Goal: Task Accomplishment & Management: Manage account settings

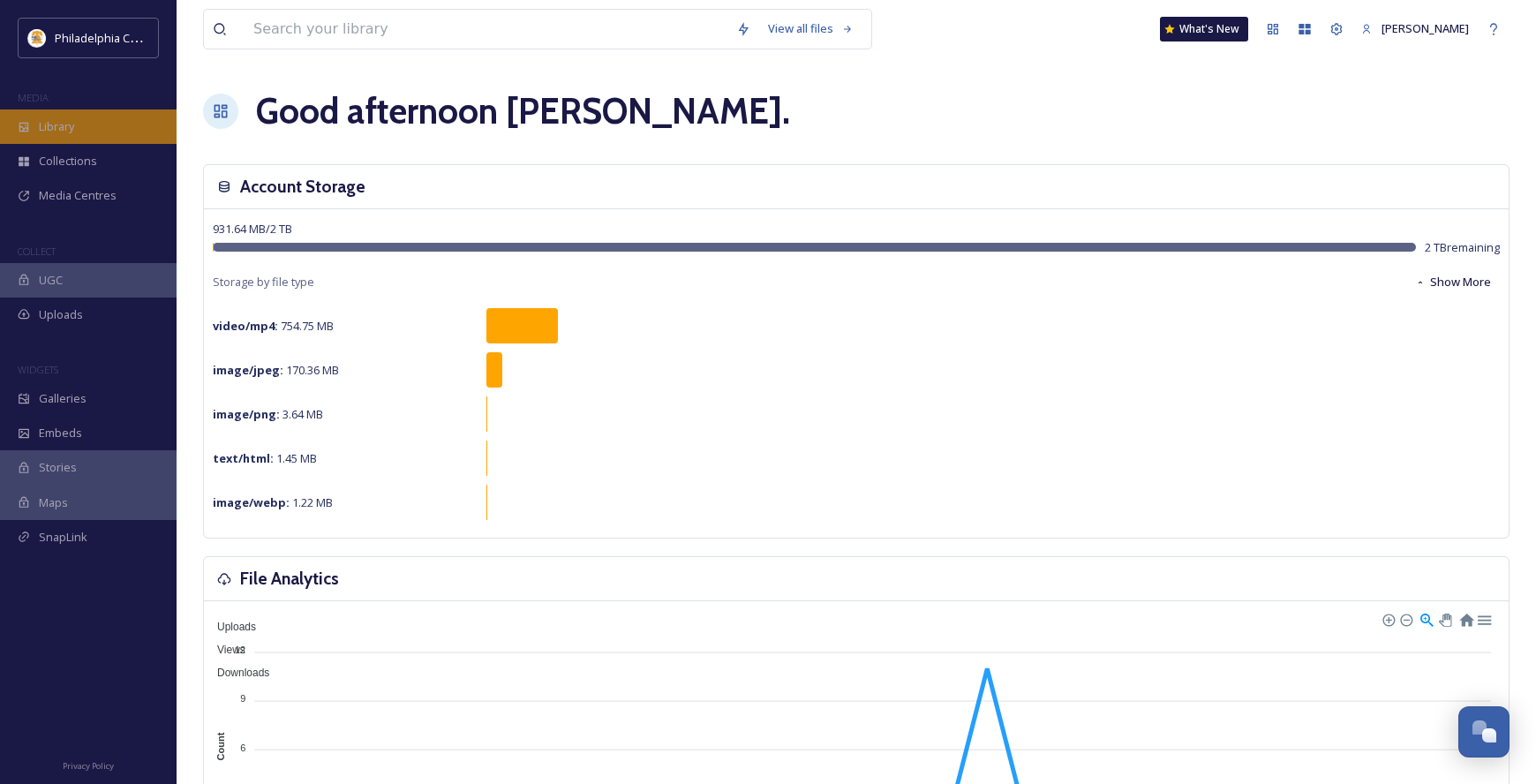
click at [95, 132] on div "Library" at bounding box center [88, 127] width 177 height 35
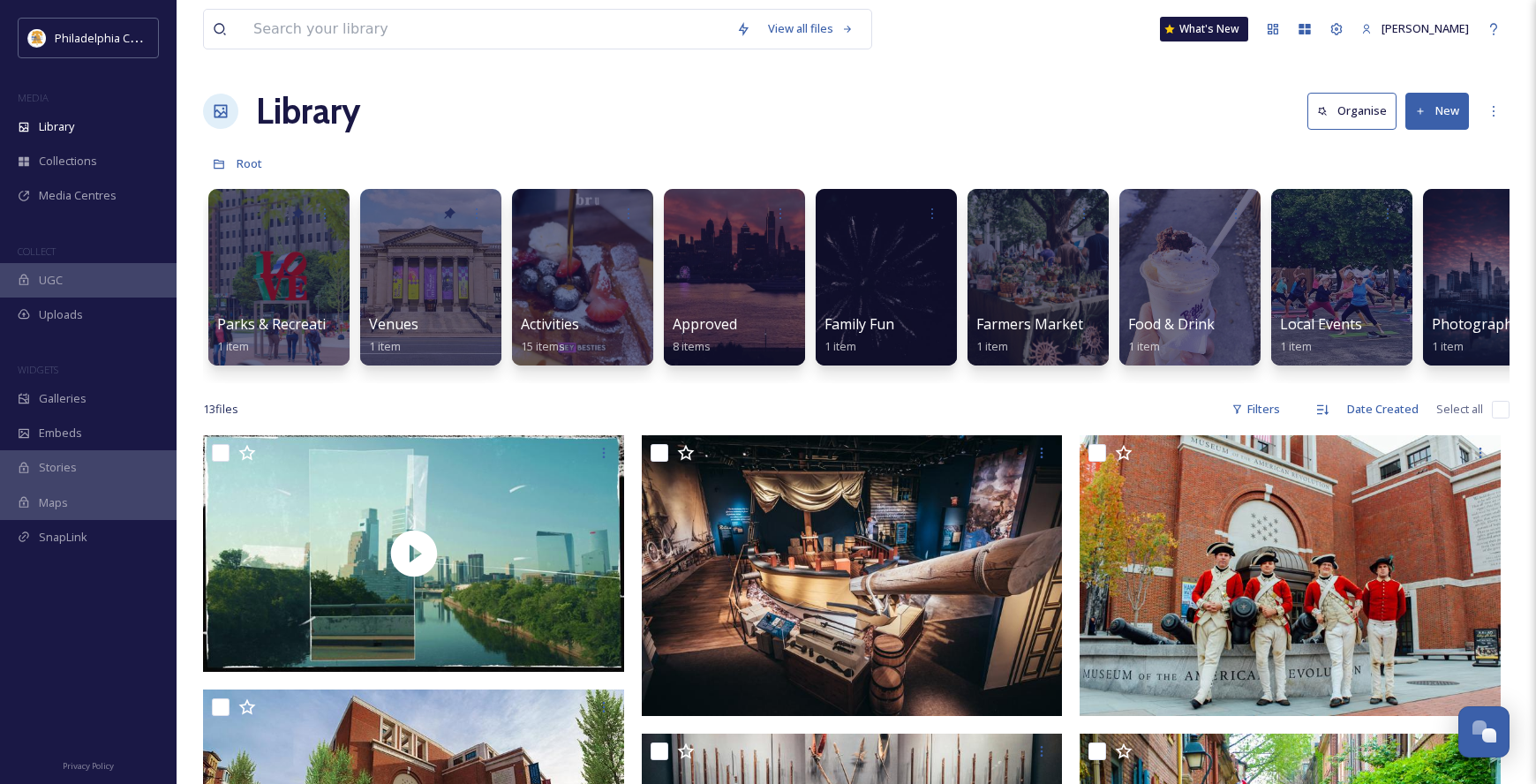
scroll to position [0, 212]
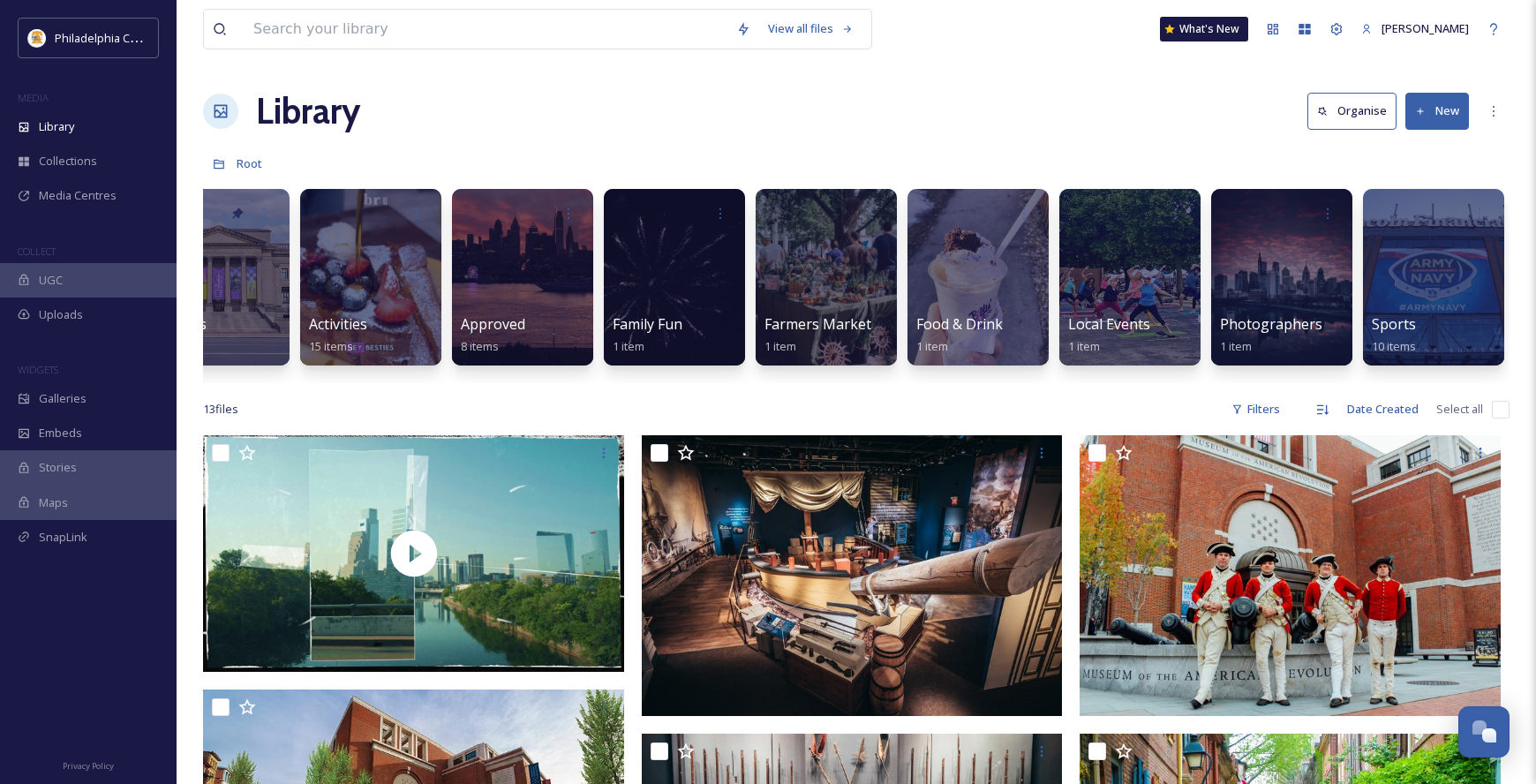
click at [1433, 114] on button "New" at bounding box center [1437, 111] width 63 height 37
click at [1416, 219] on span "Folder" at bounding box center [1417, 221] width 34 height 17
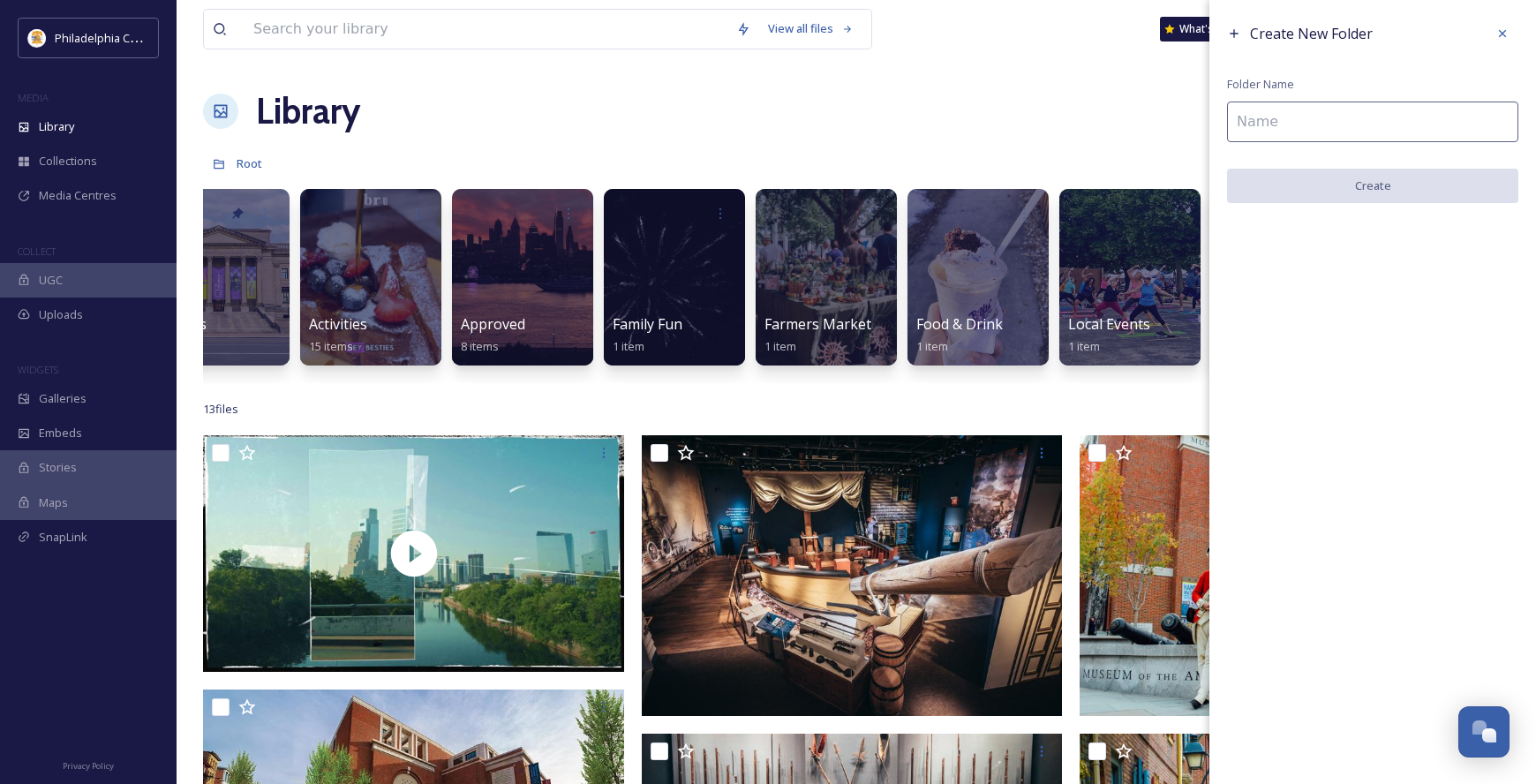
click at [1343, 128] on input at bounding box center [1373, 122] width 292 height 41
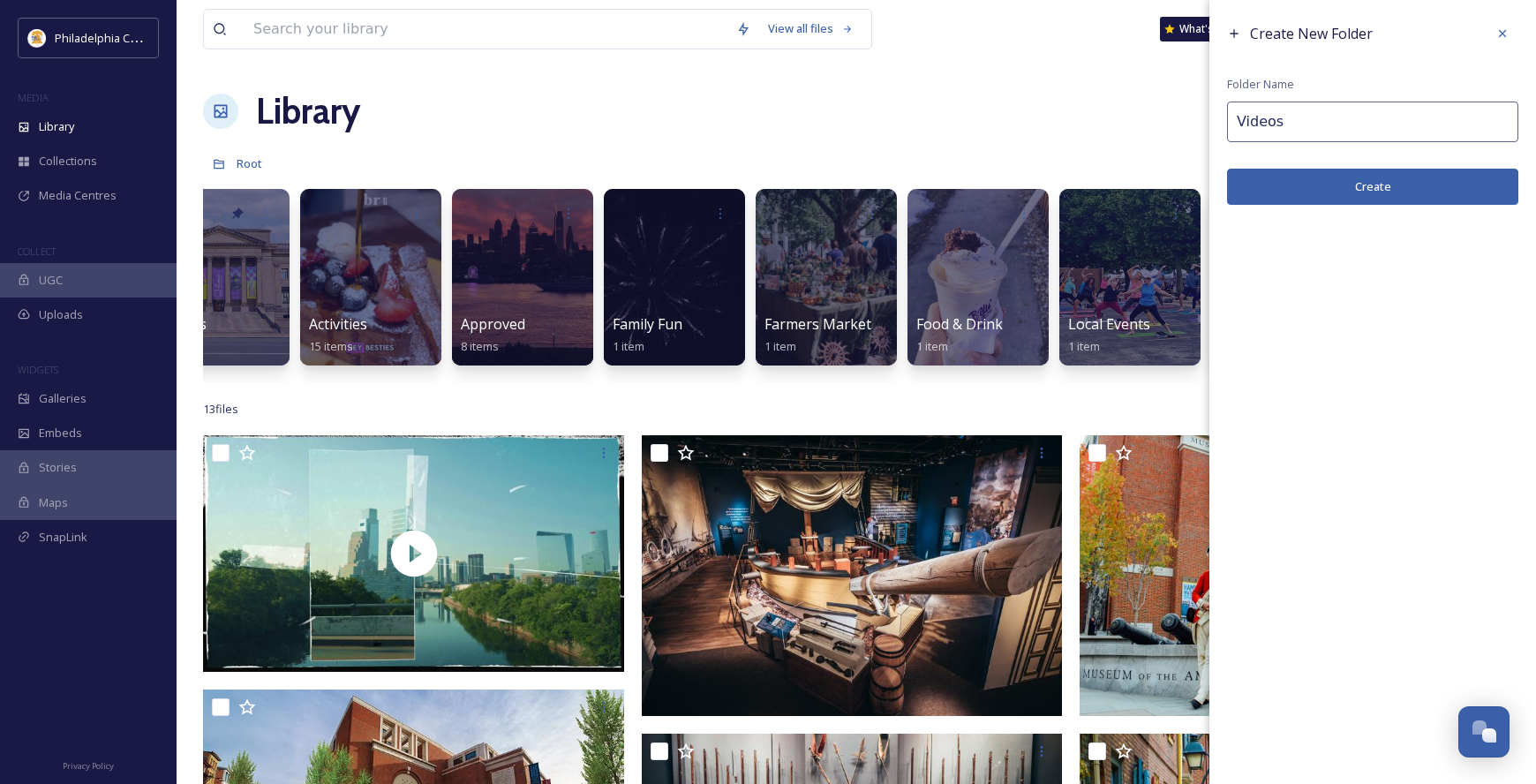
type input "Videos"
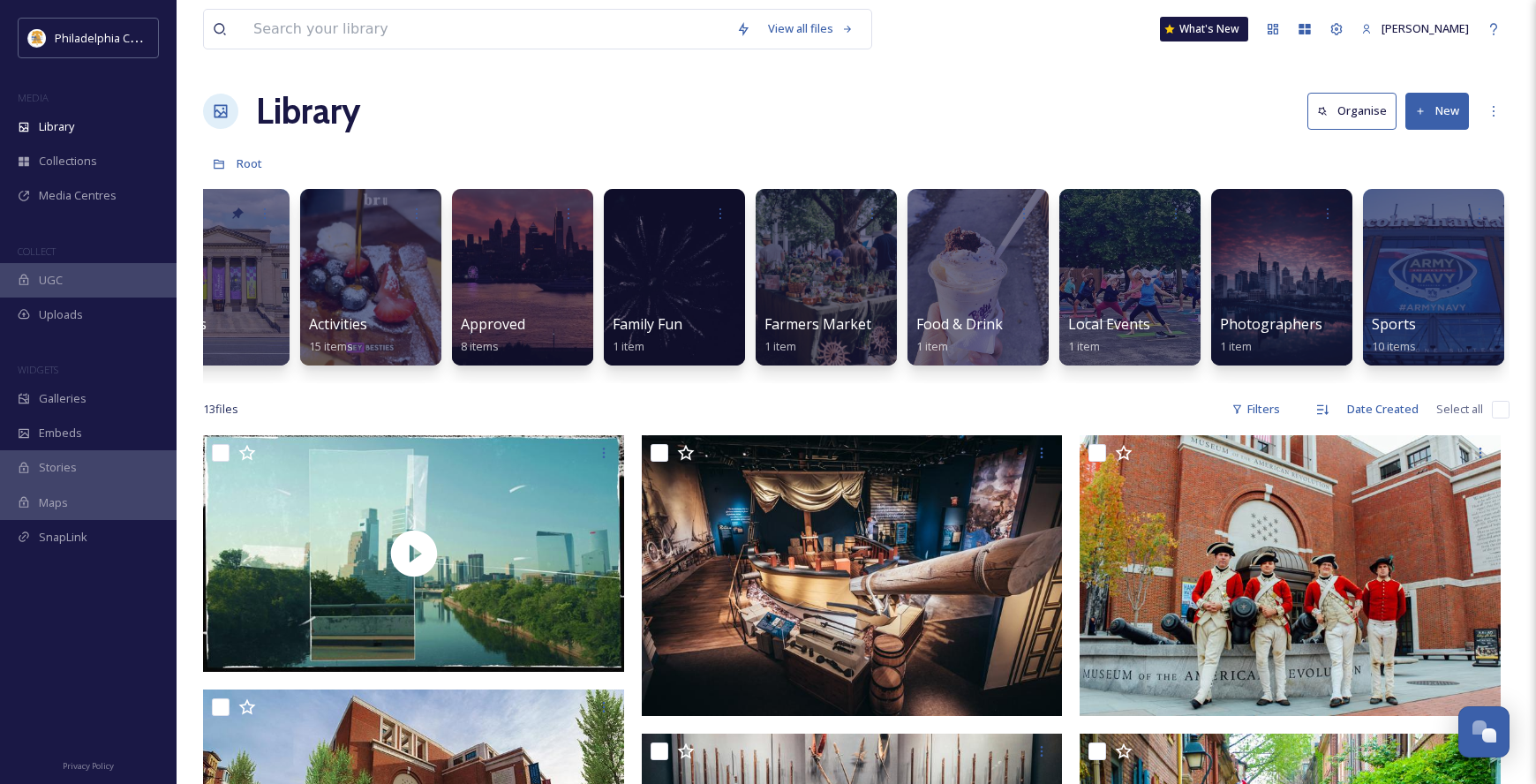
scroll to position [0, 0]
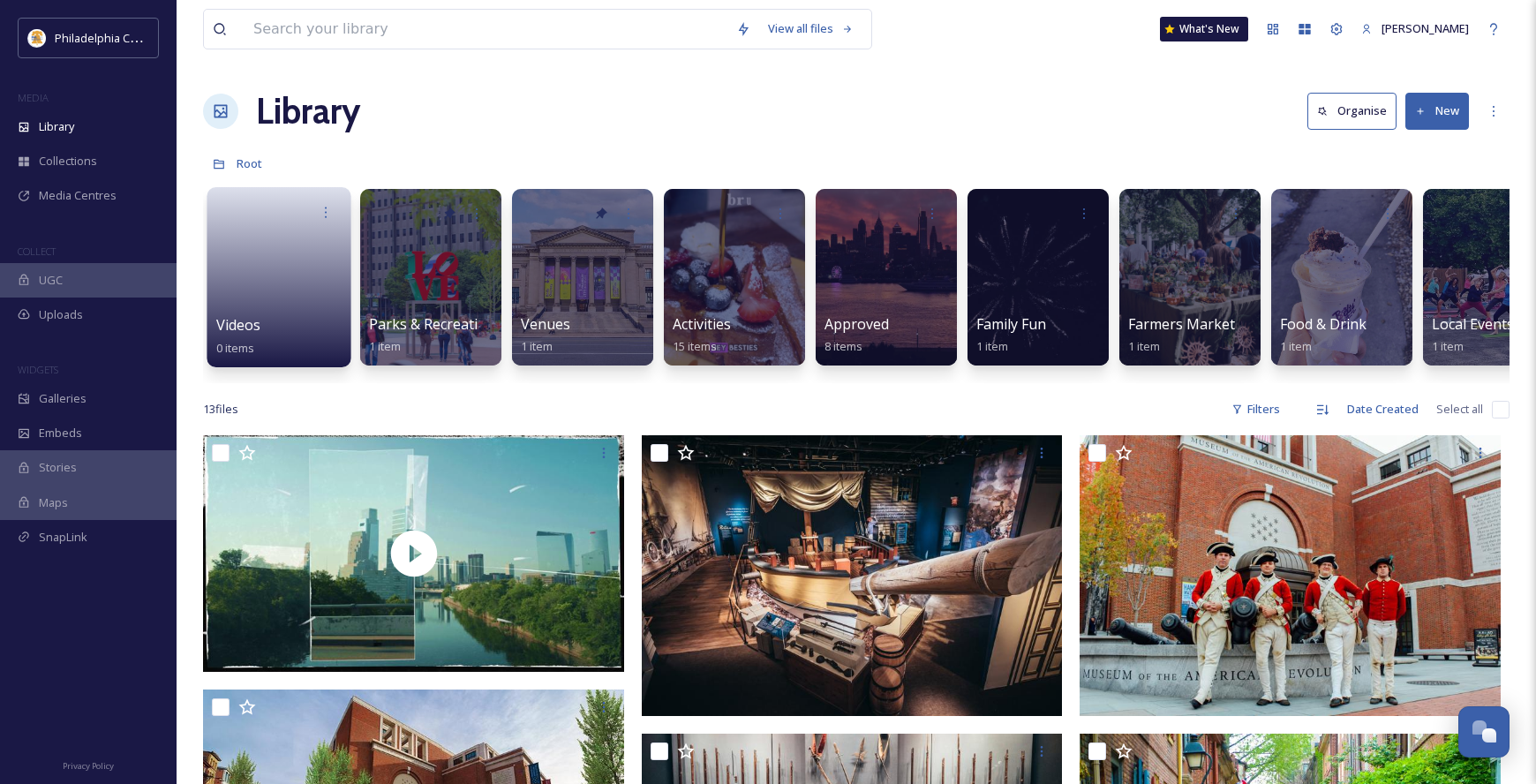
click at [302, 286] on link at bounding box center [280, 271] width 127 height 86
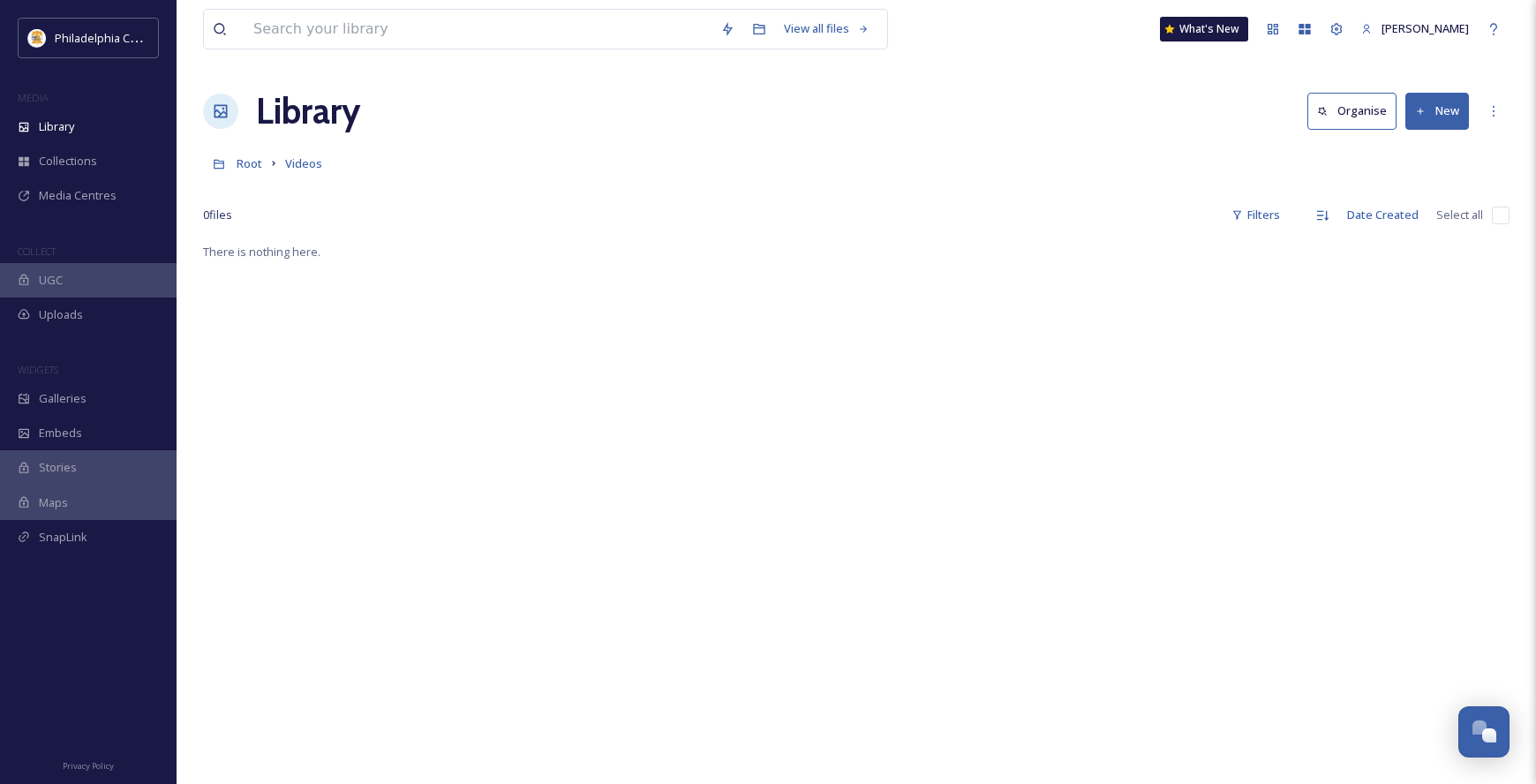
click at [1419, 126] on button "New" at bounding box center [1437, 111] width 63 height 37
click at [1409, 216] on span "Folder" at bounding box center [1417, 221] width 34 height 17
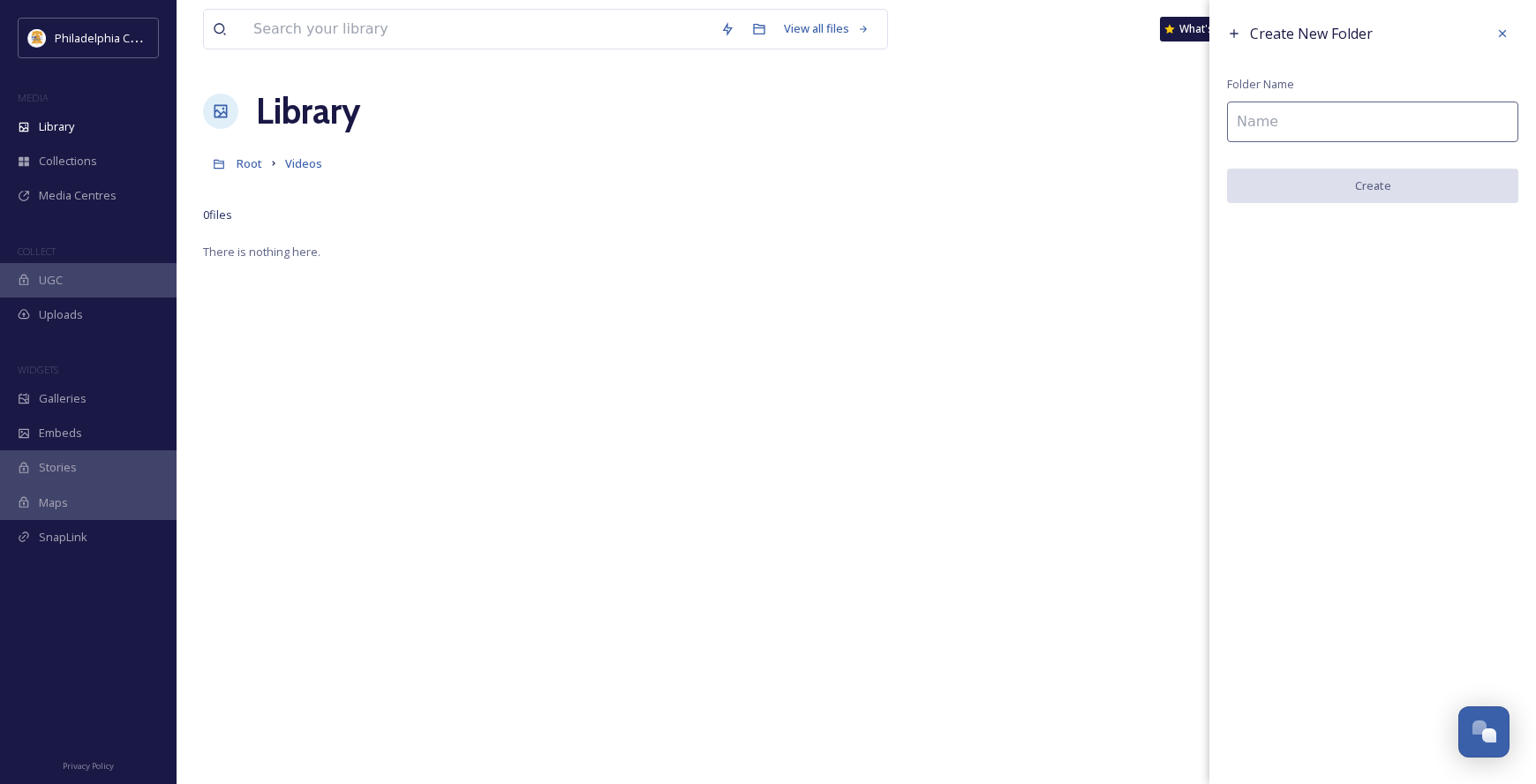
click at [1351, 124] on input at bounding box center [1373, 122] width 292 height 41
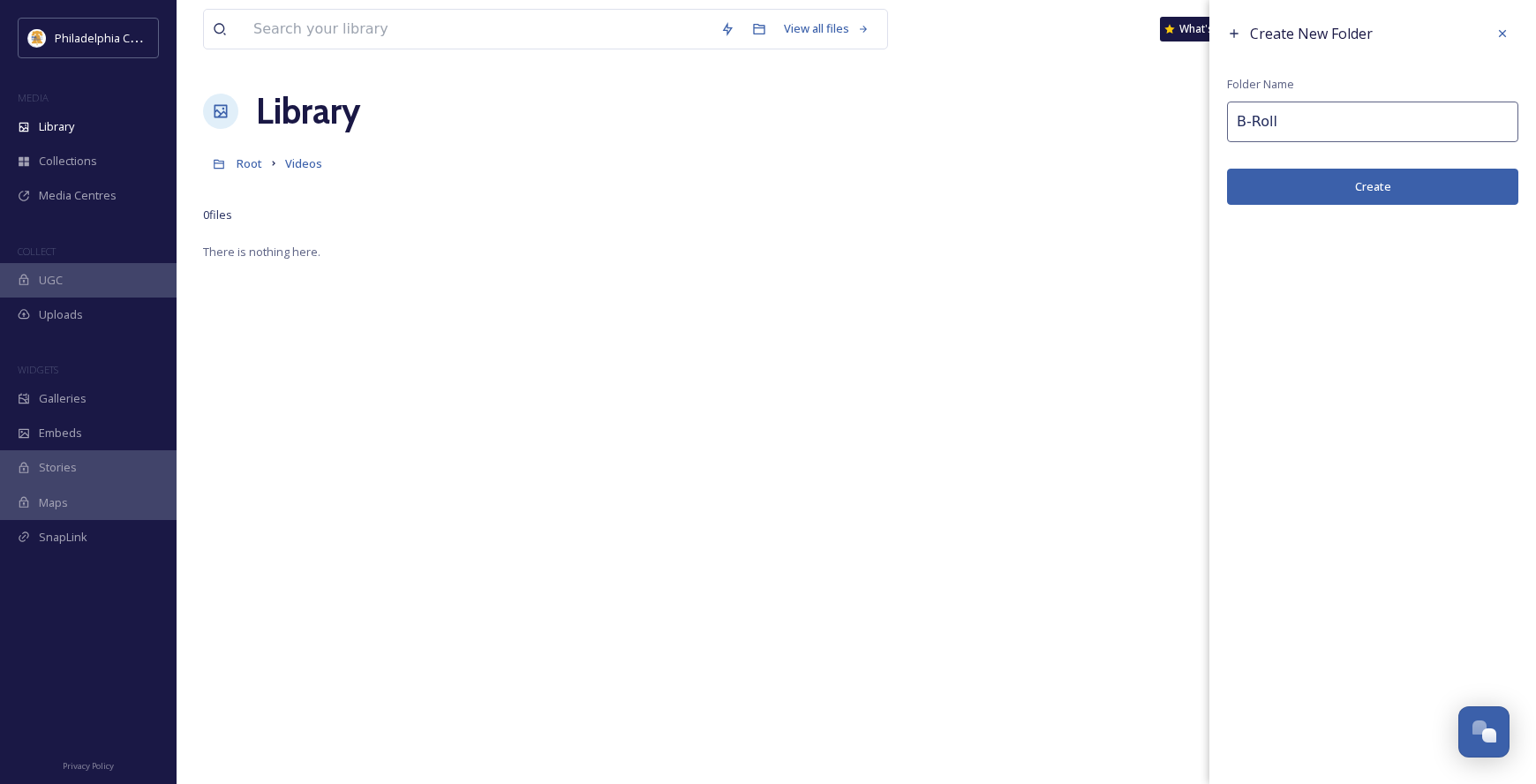
type input "B-Roll"
click at [1360, 184] on button "Create" at bounding box center [1373, 186] width 292 height 37
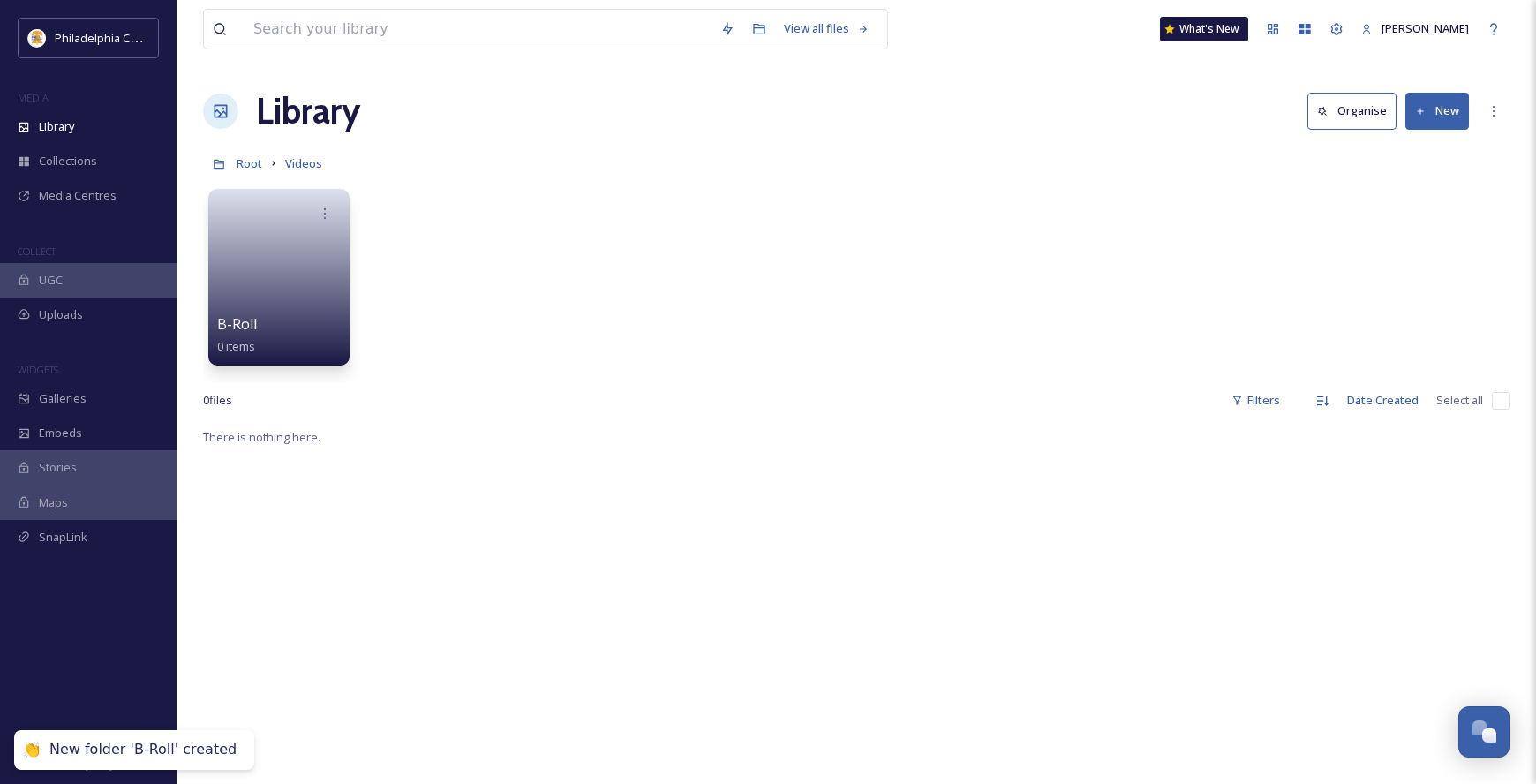
click at [1448, 121] on button "New" at bounding box center [1437, 111] width 63 height 37
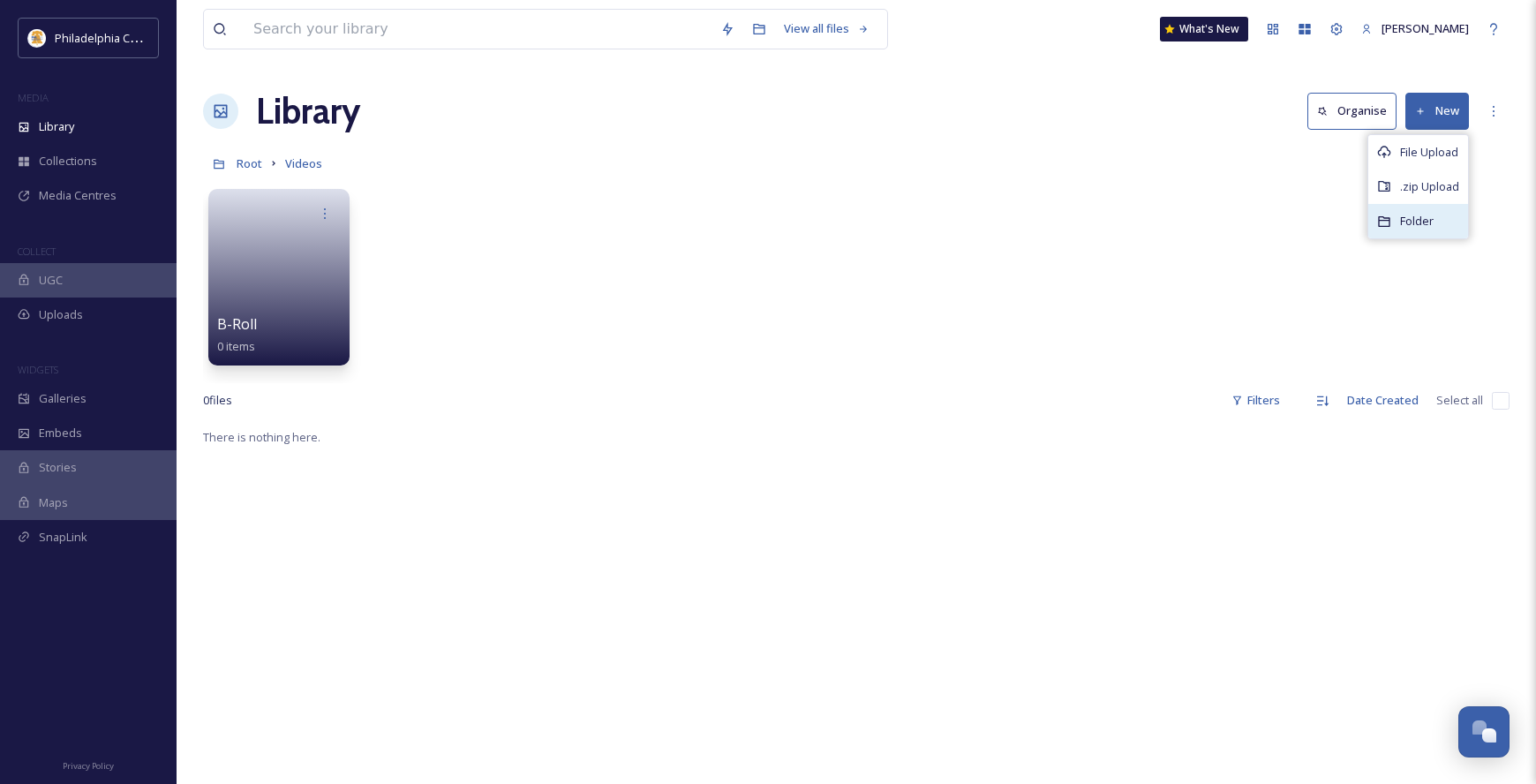
click at [1428, 211] on div "Folder" at bounding box center [1418, 221] width 100 height 35
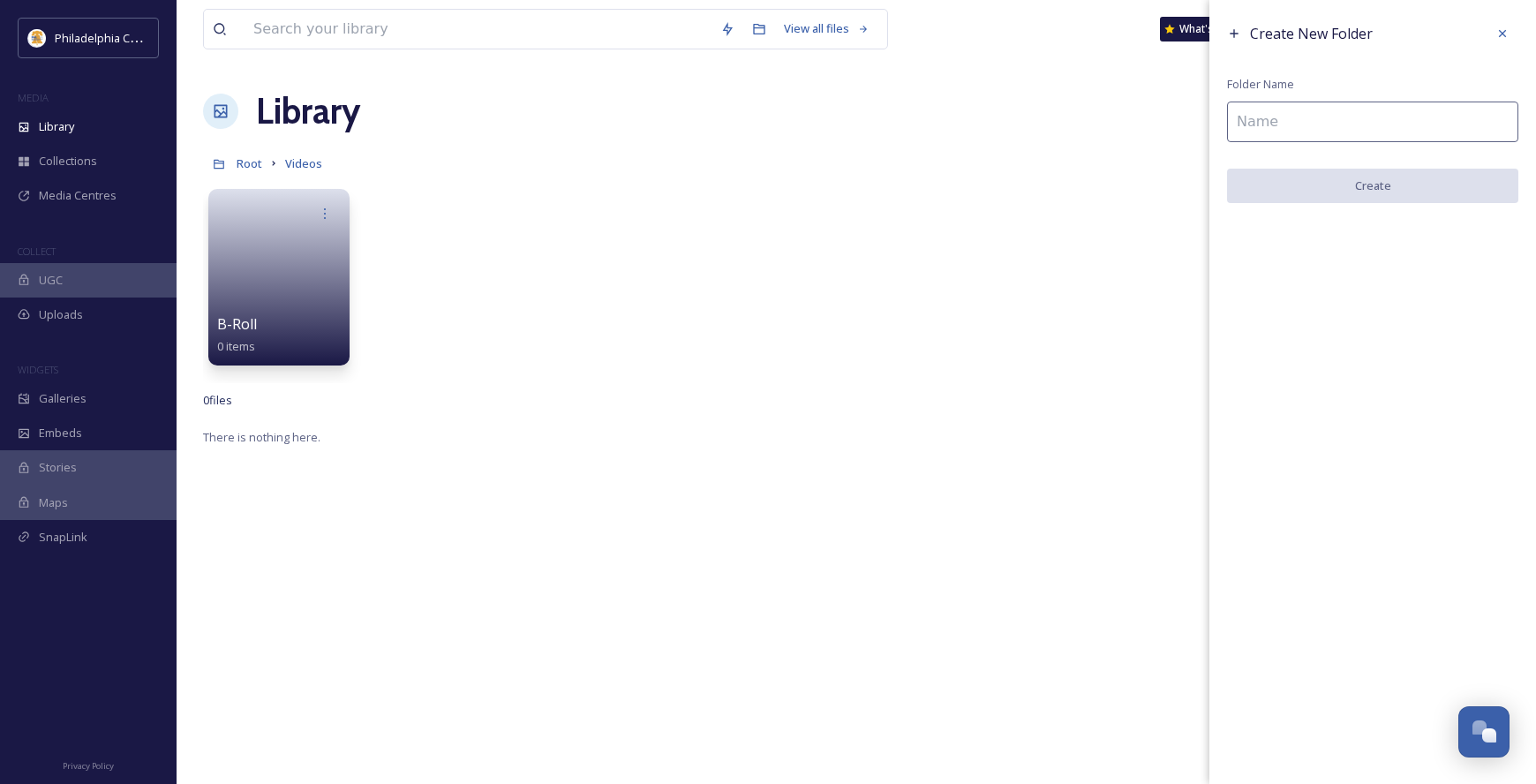
click at [1276, 128] on input at bounding box center [1373, 122] width 292 height 41
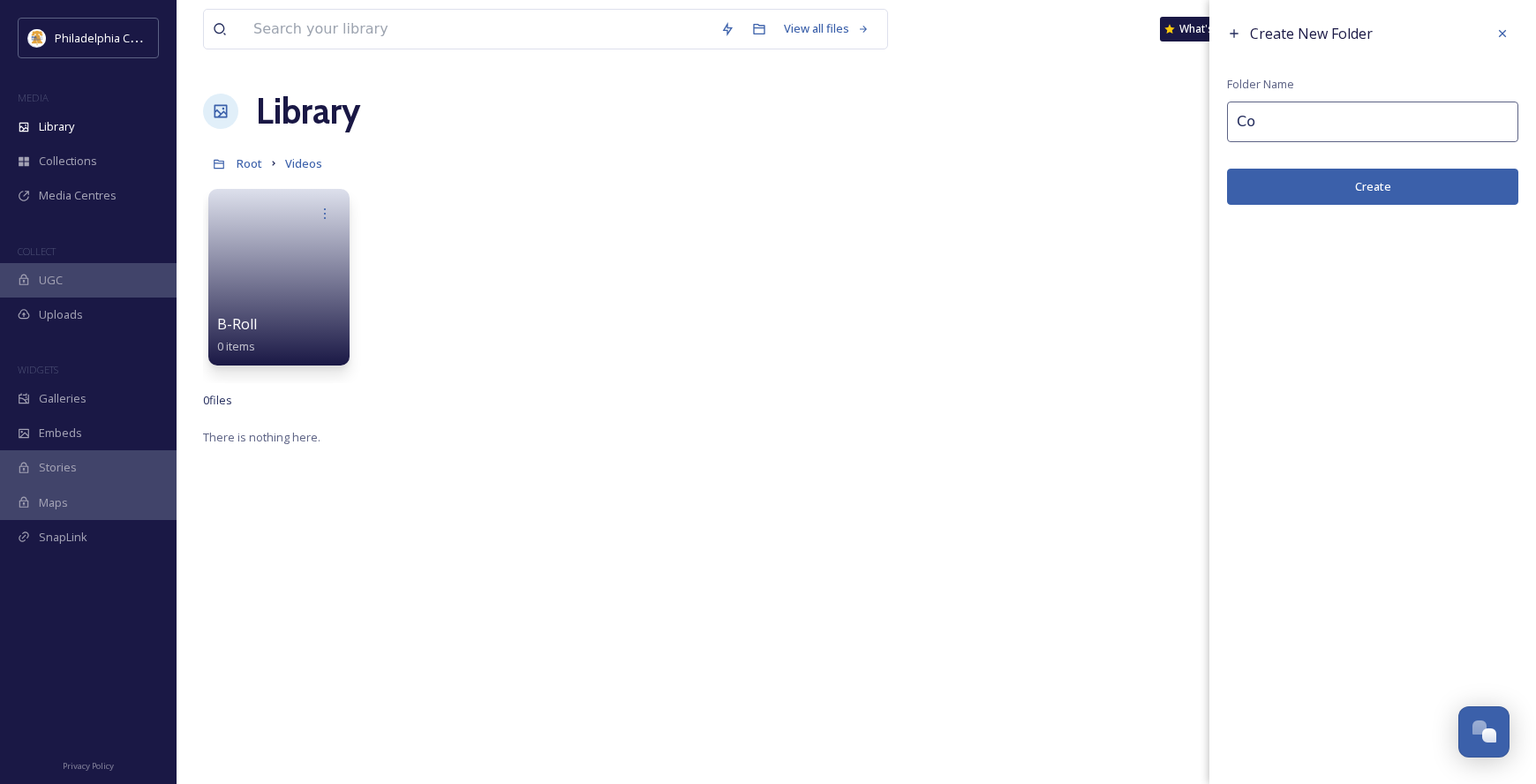
type input "C"
type input "Complete Videos"
click at [1305, 186] on button "Create" at bounding box center [1373, 186] width 292 height 37
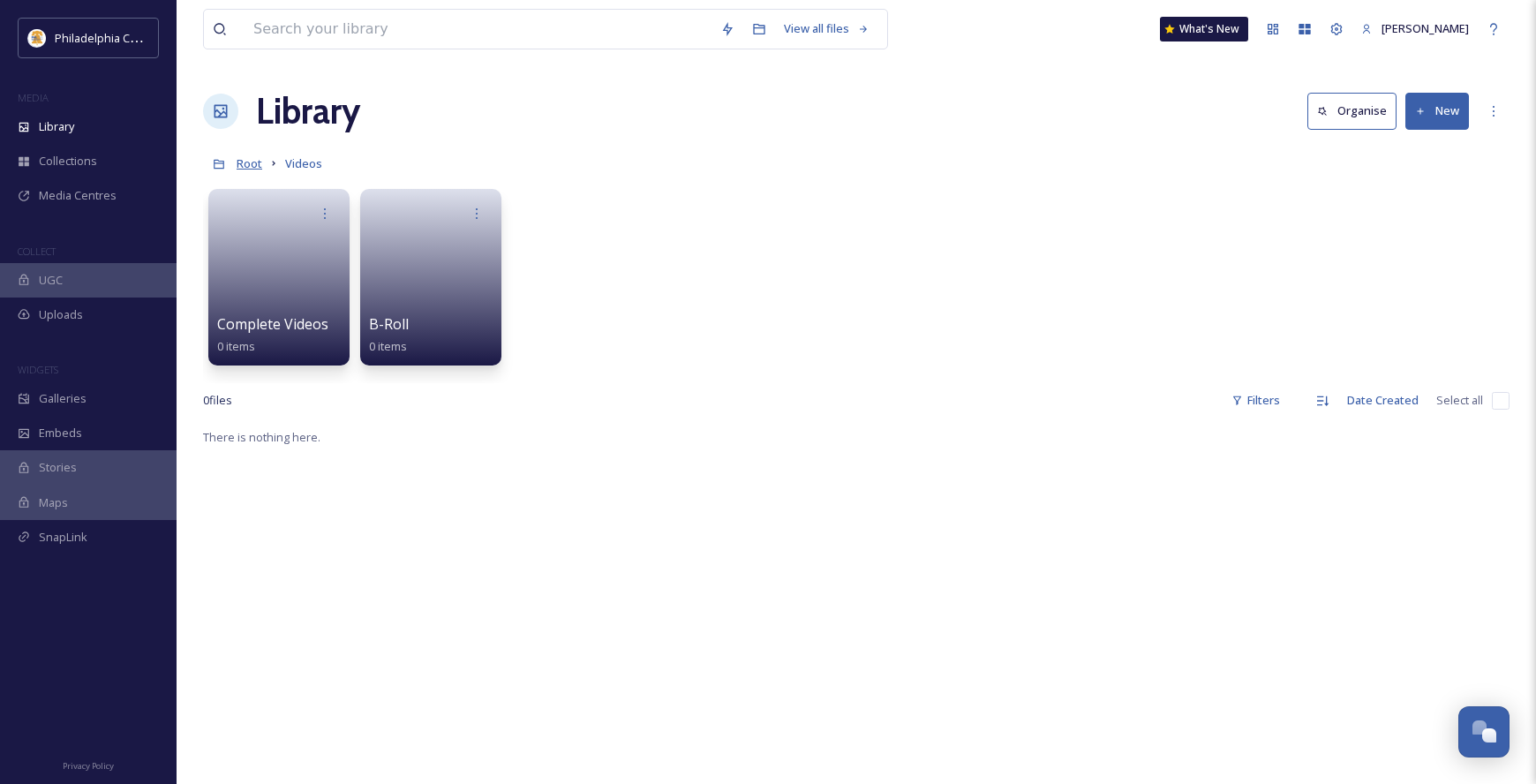
click at [246, 164] on span "Root" at bounding box center [249, 163] width 26 height 16
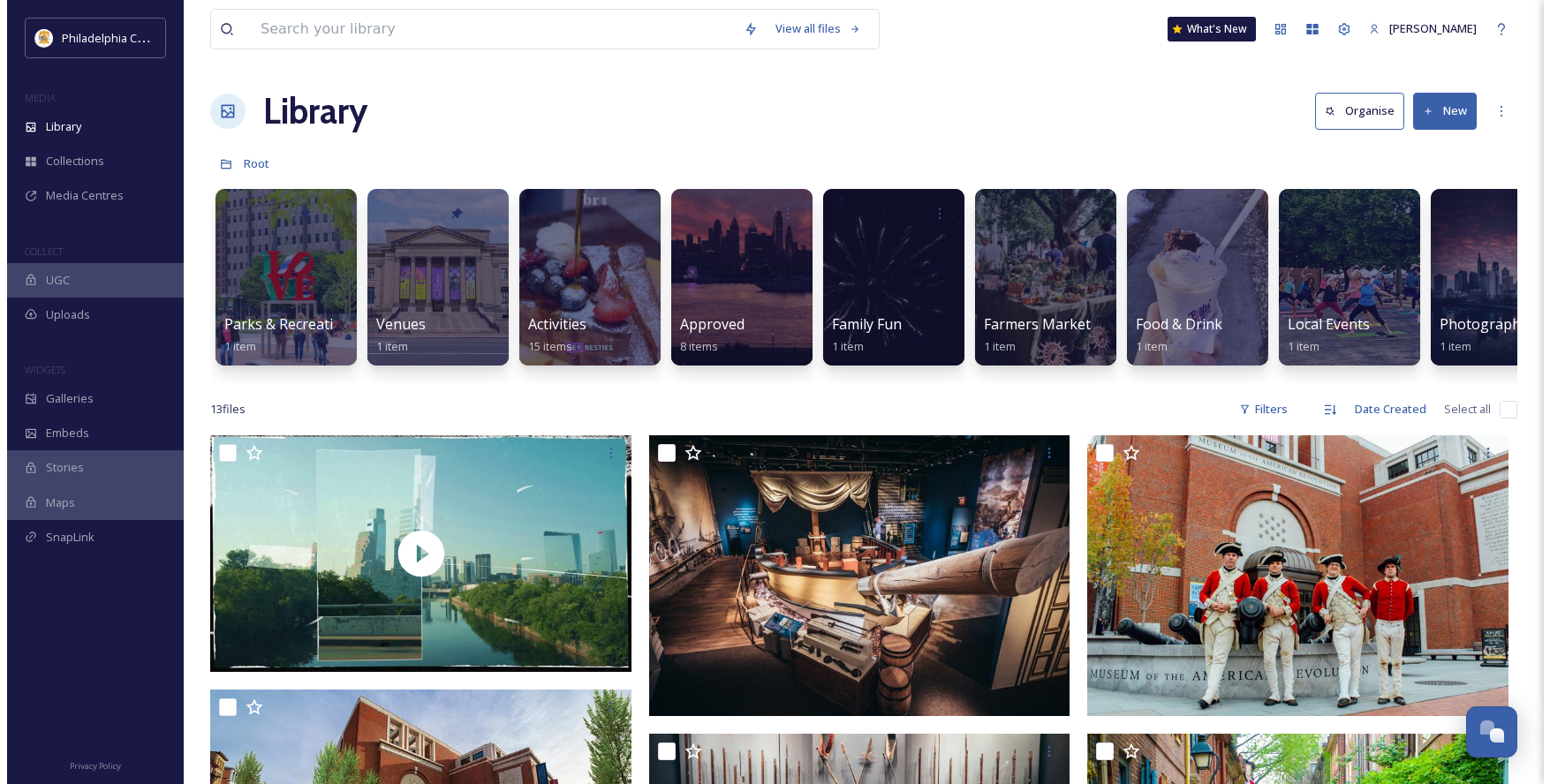
scroll to position [0, 364]
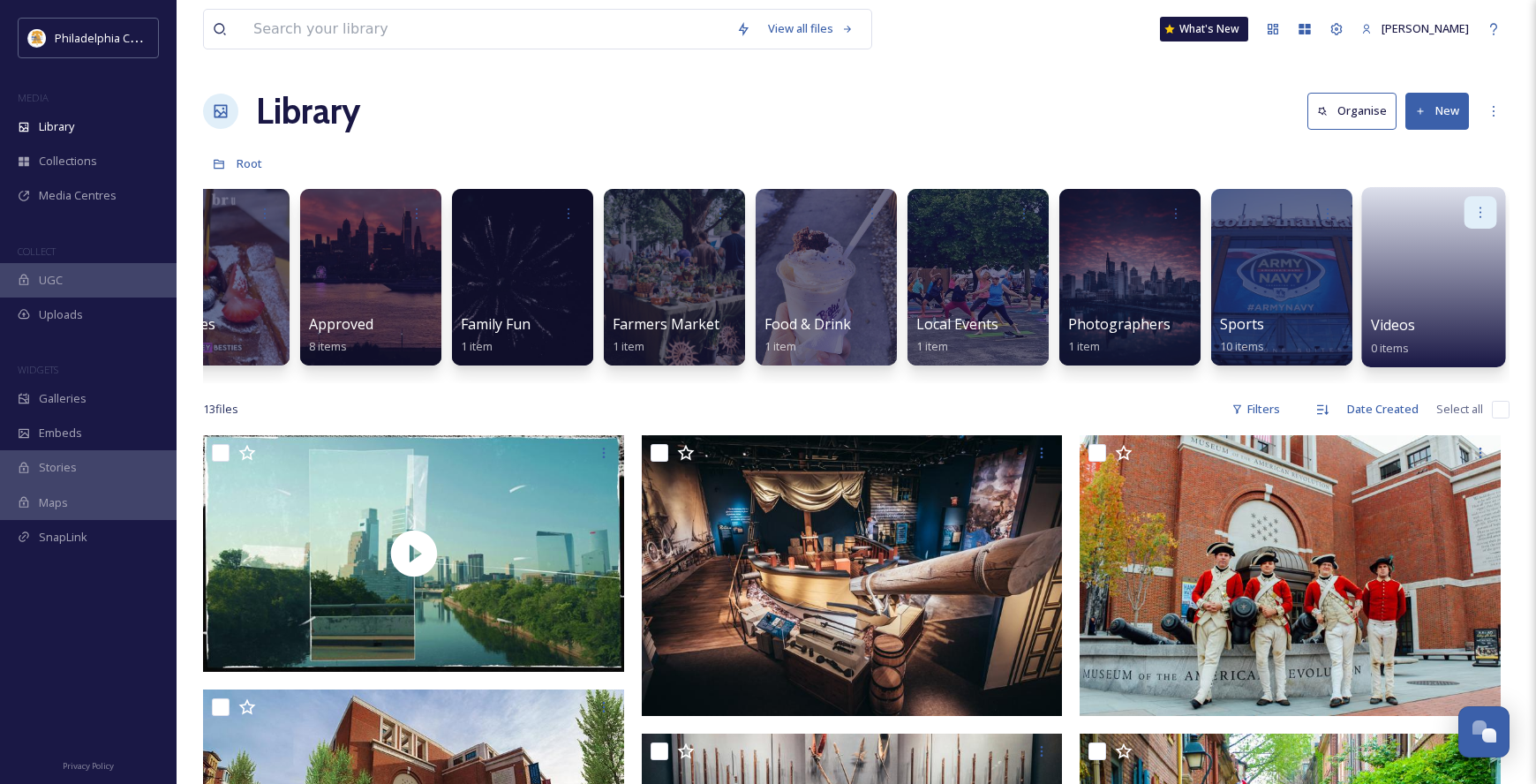
click at [1484, 216] on icon at bounding box center [1481, 212] width 14 height 14
click at [1440, 335] on span "Delete" at bounding box center [1425, 342] width 37 height 18
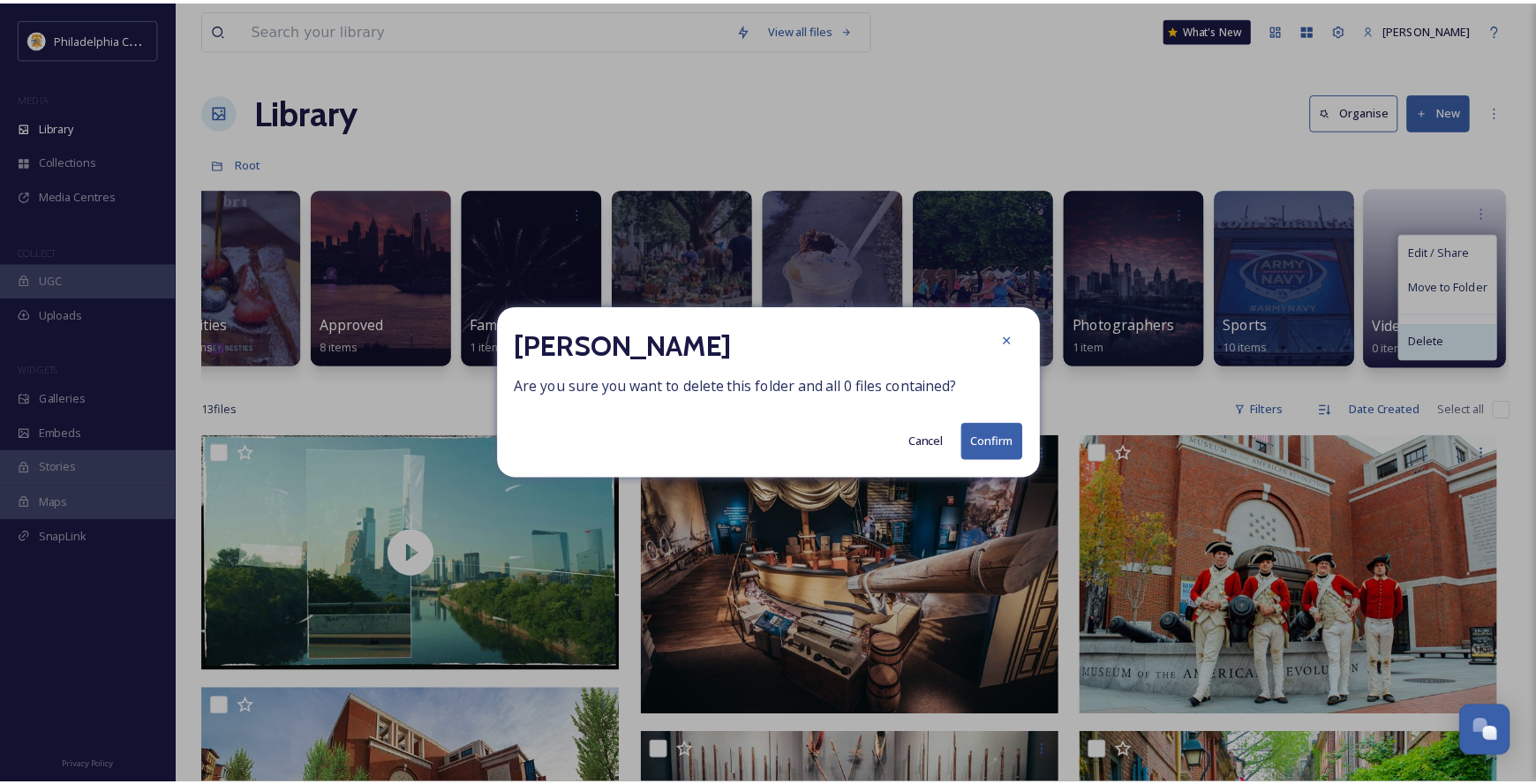
scroll to position [0, 351]
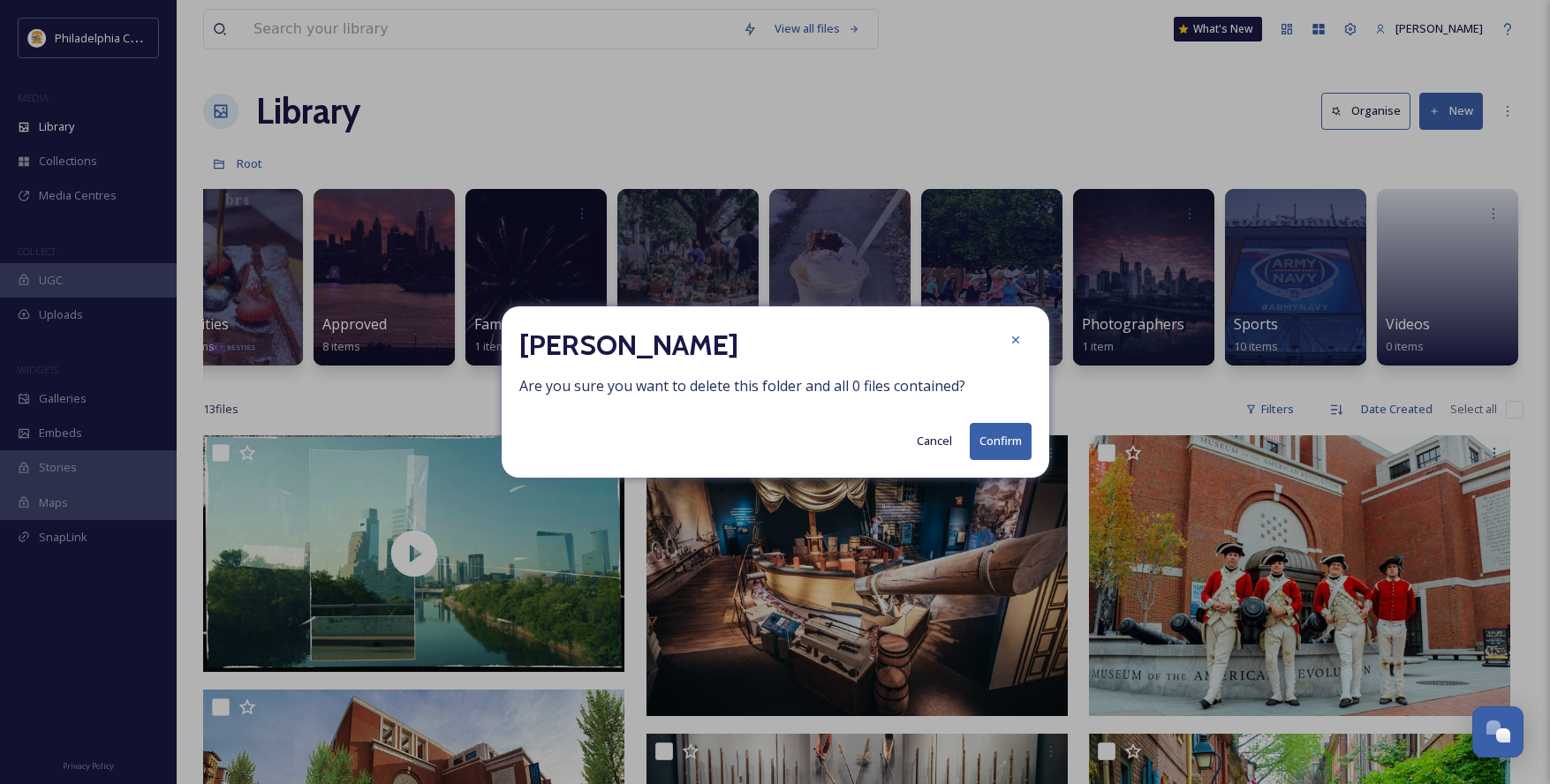
click at [1007, 434] on button "Confirm" at bounding box center [1000, 441] width 62 height 37
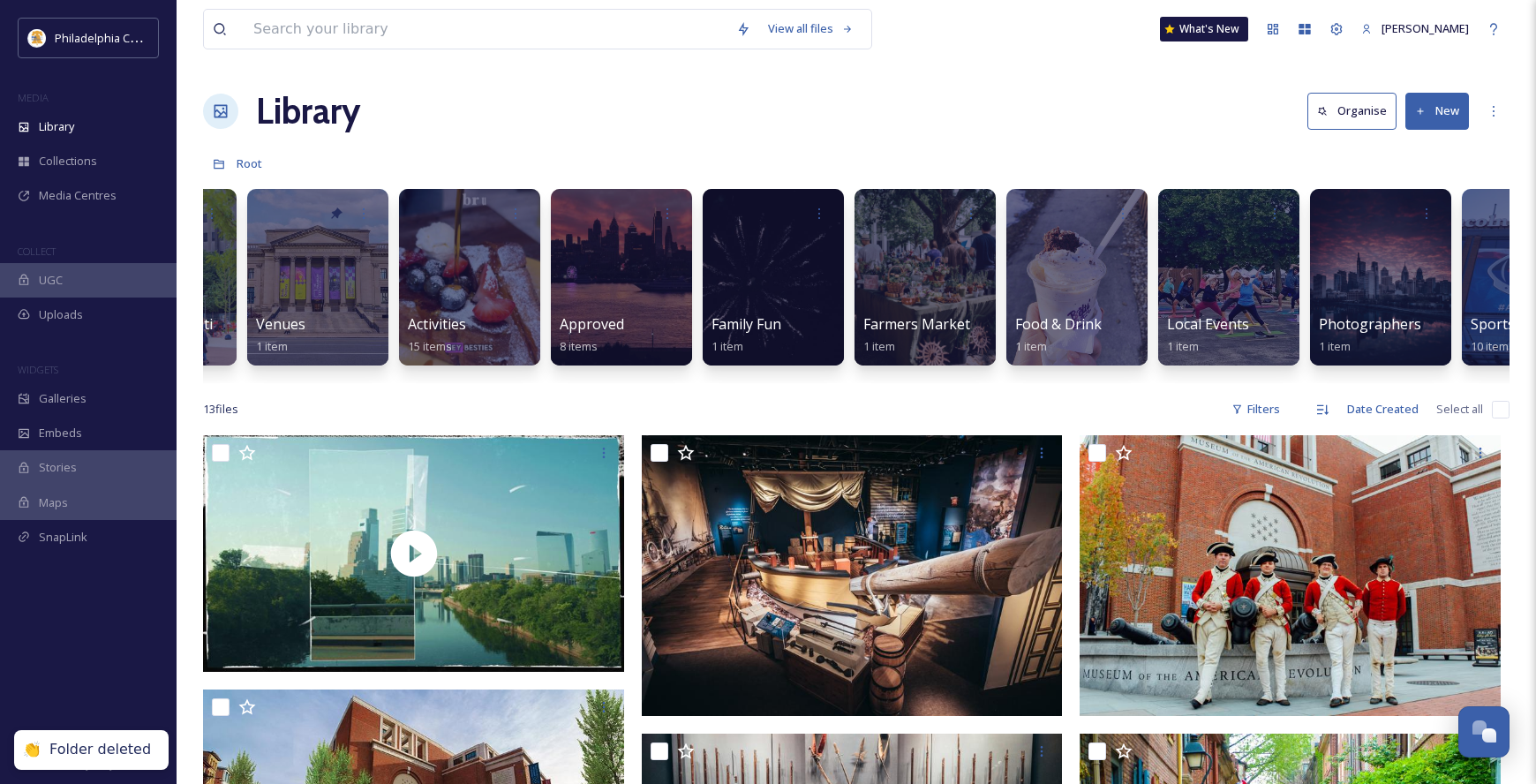
scroll to position [0, 0]
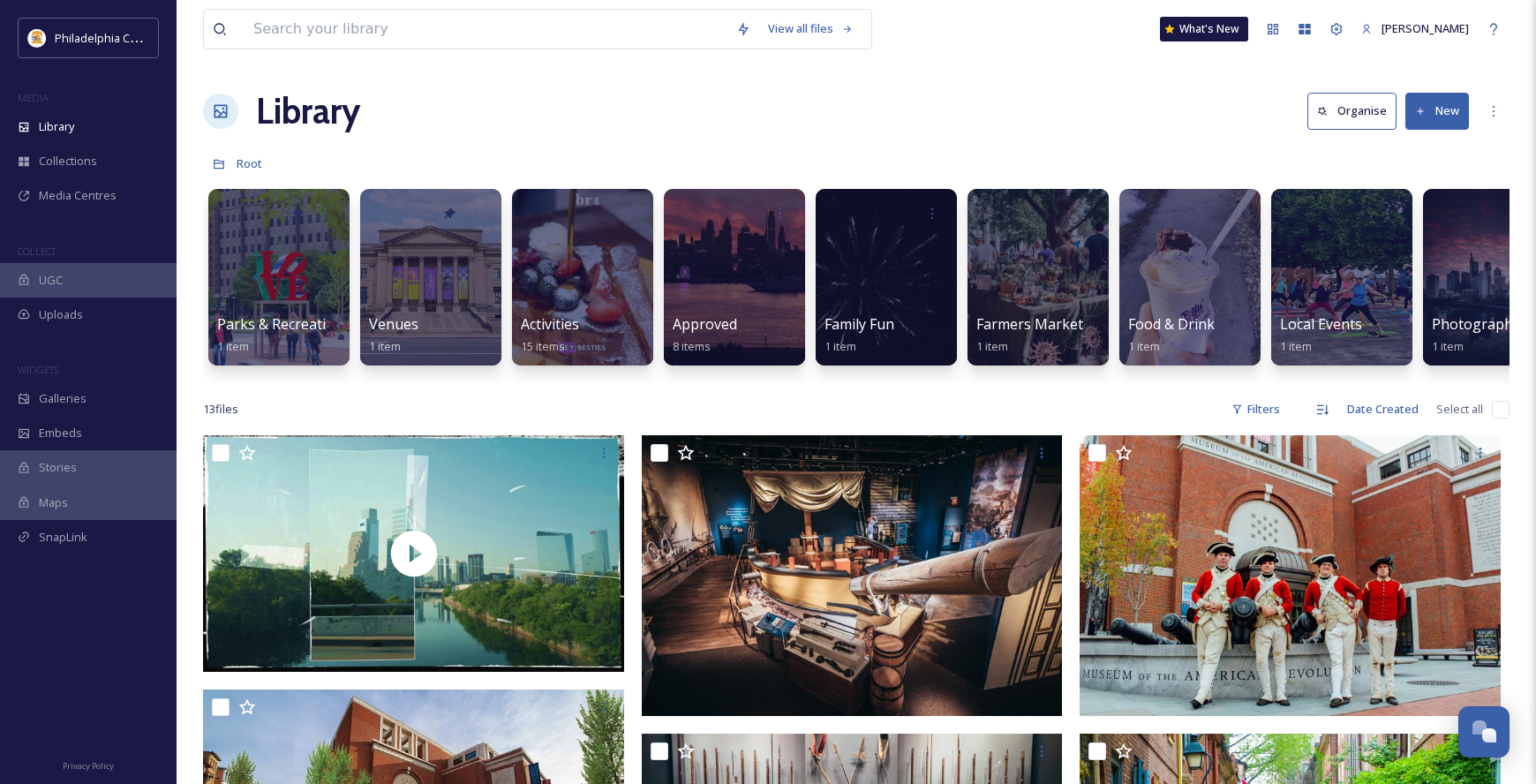
click at [518, 151] on div "Root" at bounding box center [856, 163] width 1307 height 34
click at [660, 176] on div "Root" at bounding box center [856, 163] width 1307 height 34
